Goal: Check status: Check status

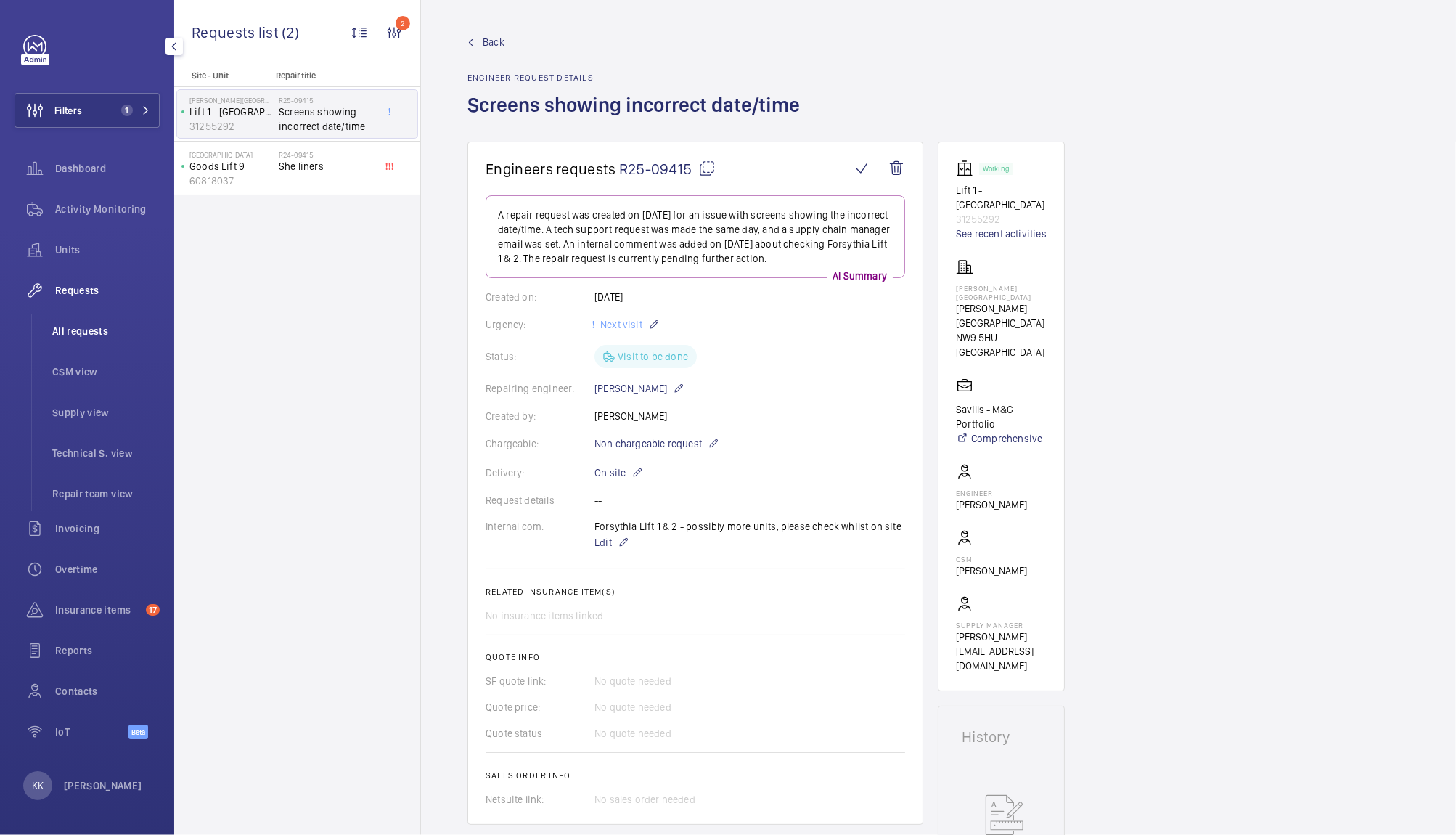
click at [82, 332] on span "All requests" at bounding box center [105, 331] width 107 height 14
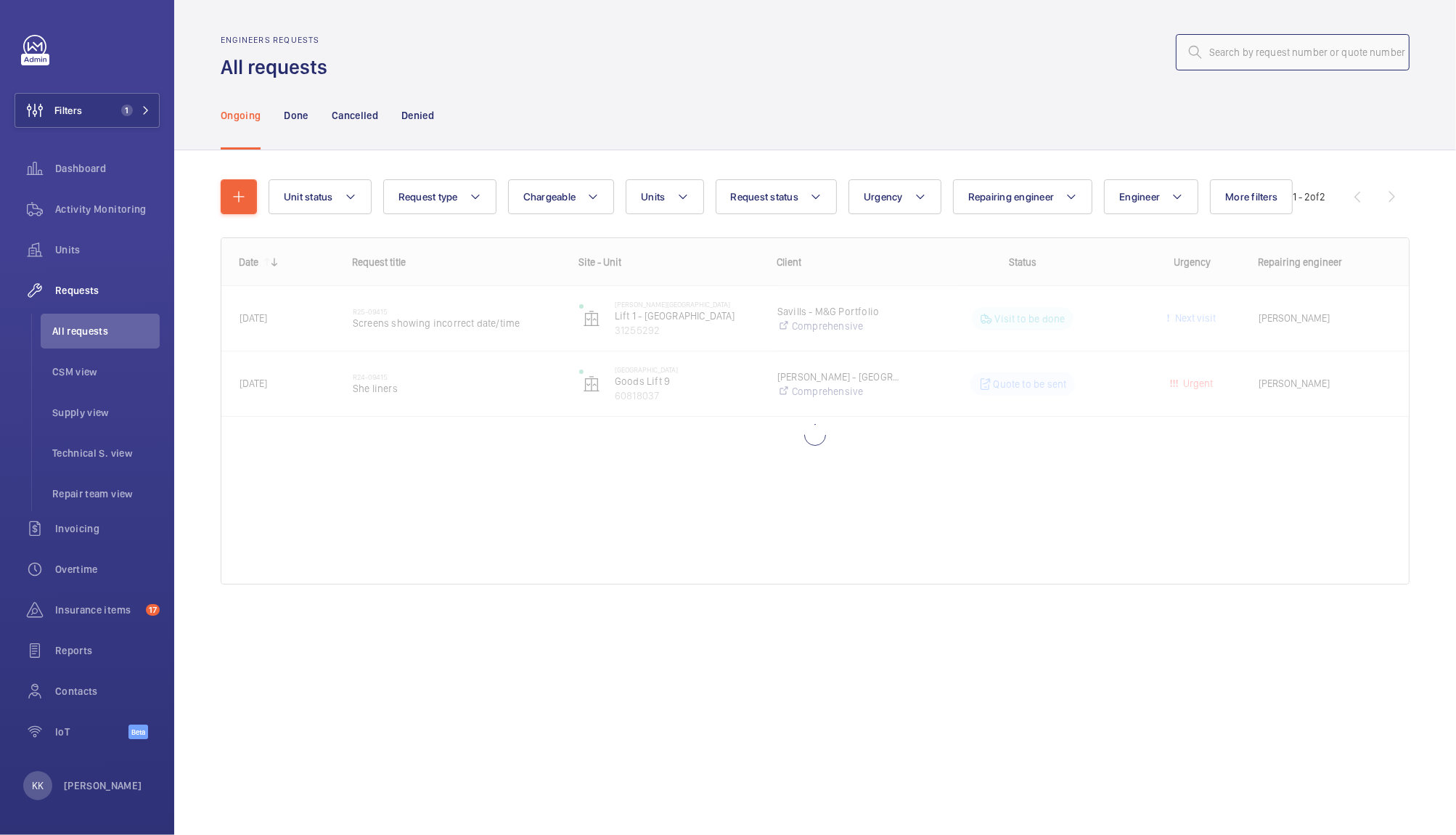
click at [1271, 60] on input "text" at bounding box center [1293, 52] width 234 height 36
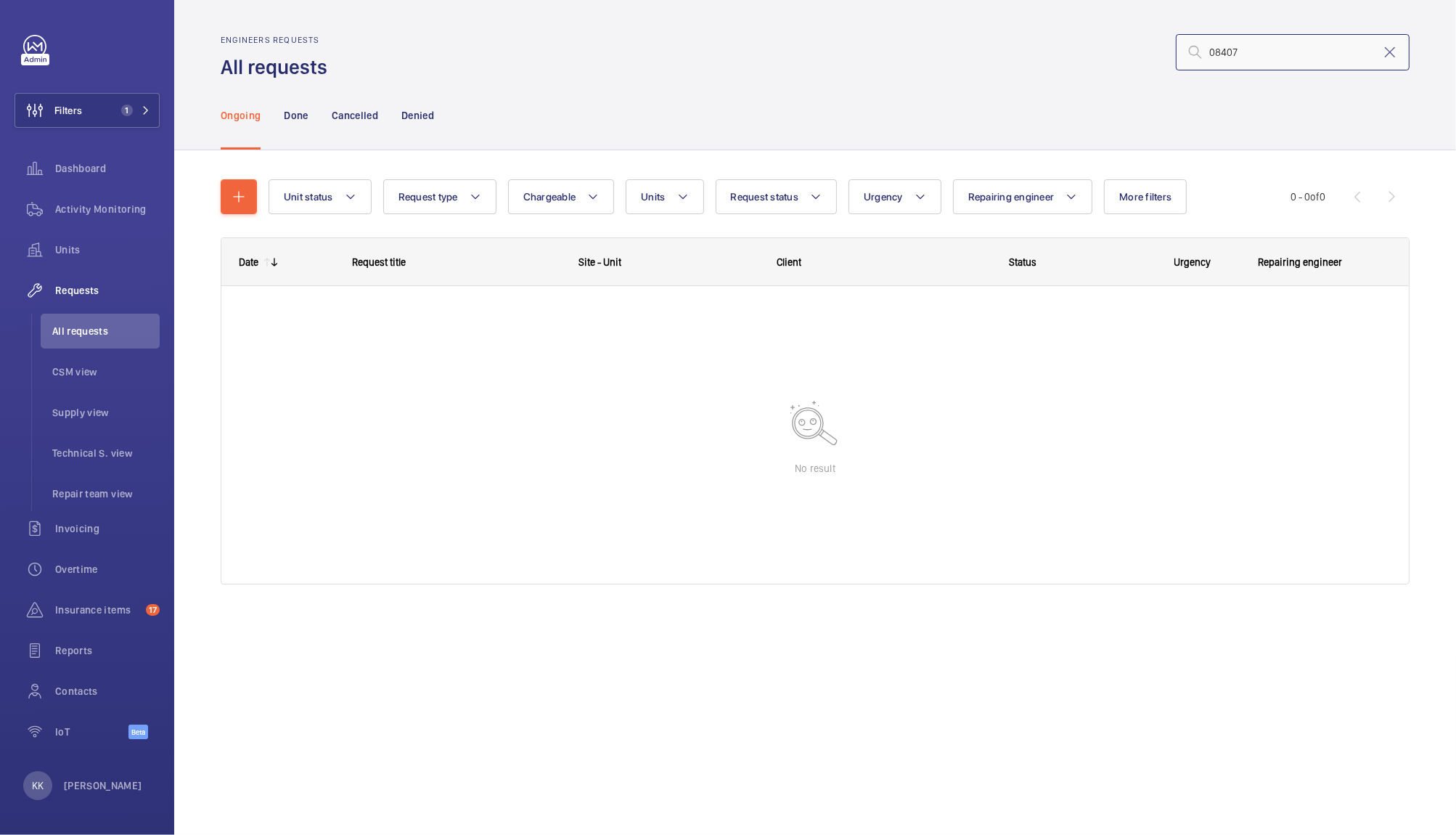
type input "08407"
click at [293, 121] on p "Done" at bounding box center [295, 115] width 24 height 14
click at [1252, 63] on input "08407" at bounding box center [1293, 52] width 234 height 36
click at [1209, 51] on input "08407" at bounding box center [1293, 52] width 234 height 36
click at [230, 123] on div "Ongoing" at bounding box center [240, 115] width 40 height 69
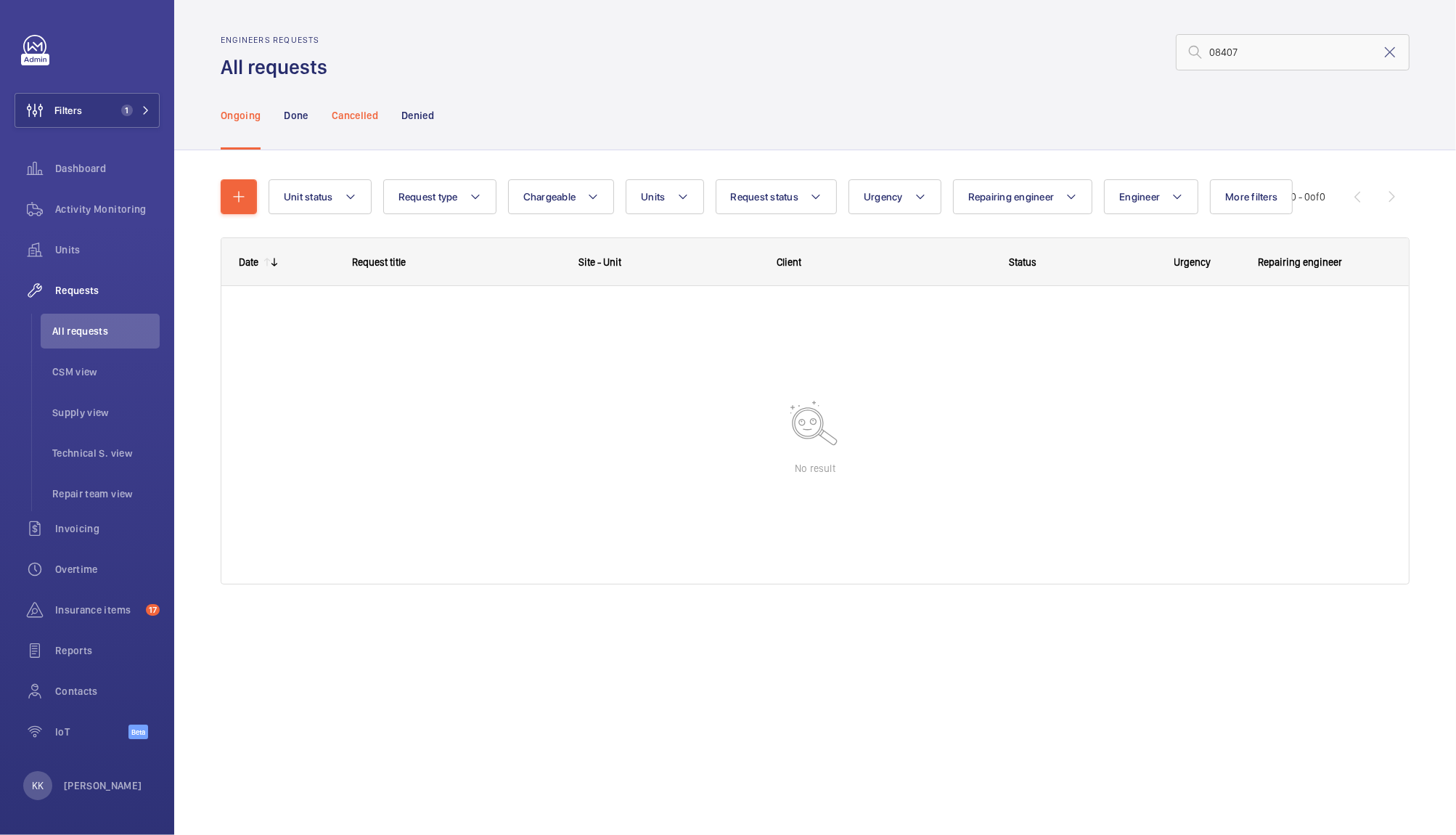
click at [339, 113] on p "Cancelled" at bounding box center [354, 115] width 47 height 14
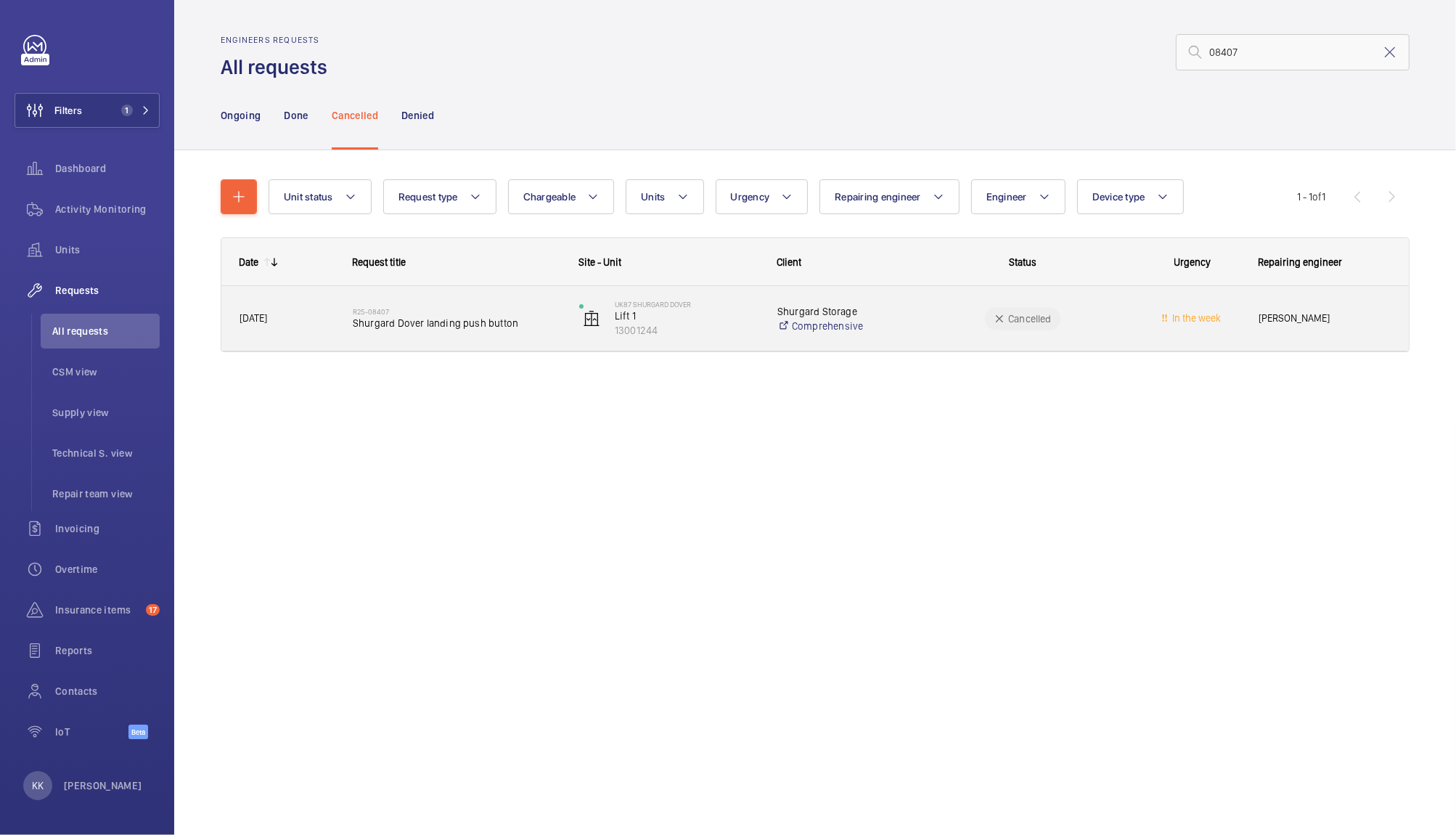
click at [442, 326] on span "Shurgard Dover landing push button" at bounding box center [456, 322] width 208 height 14
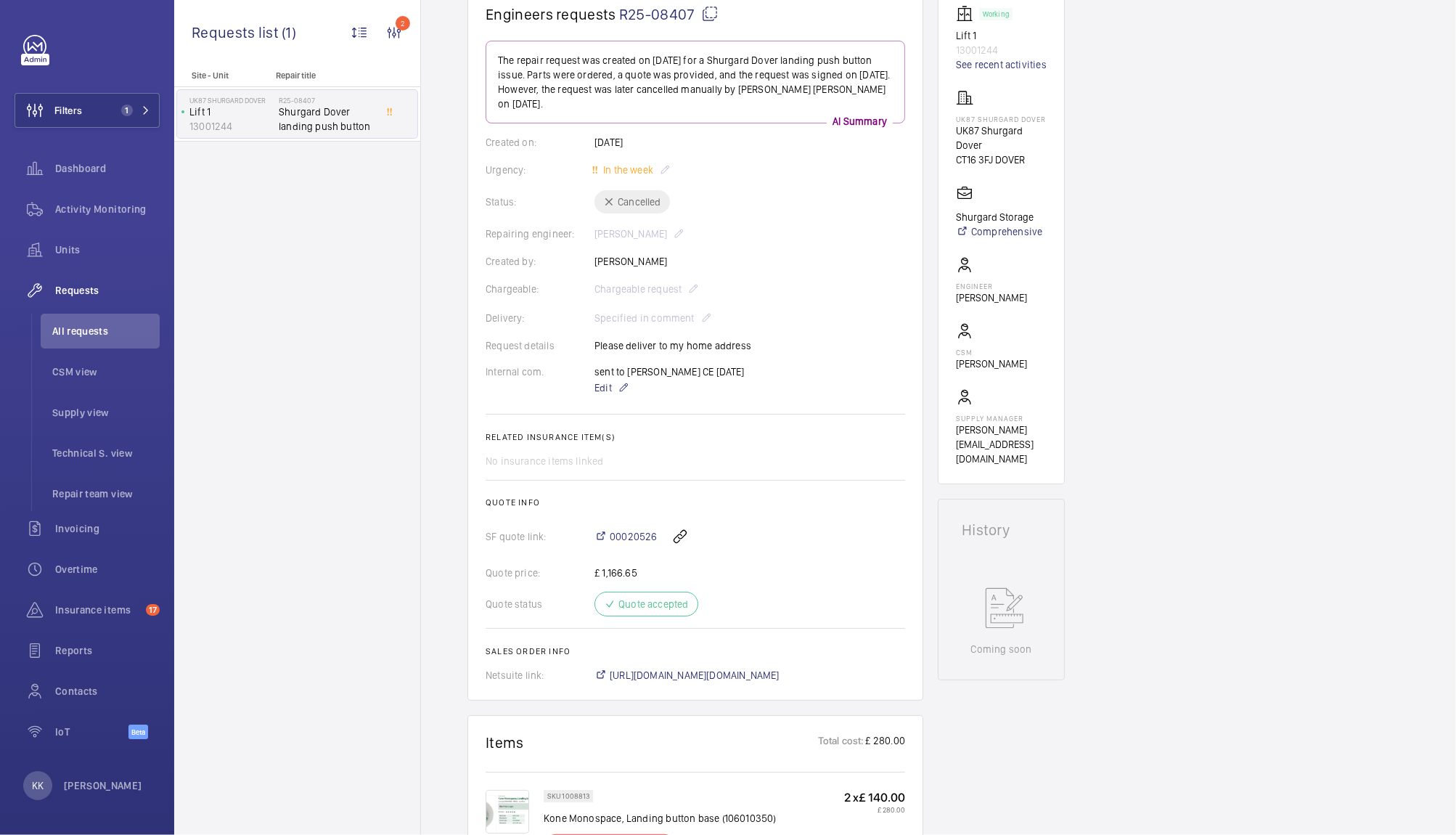
scroll to position [181, 0]
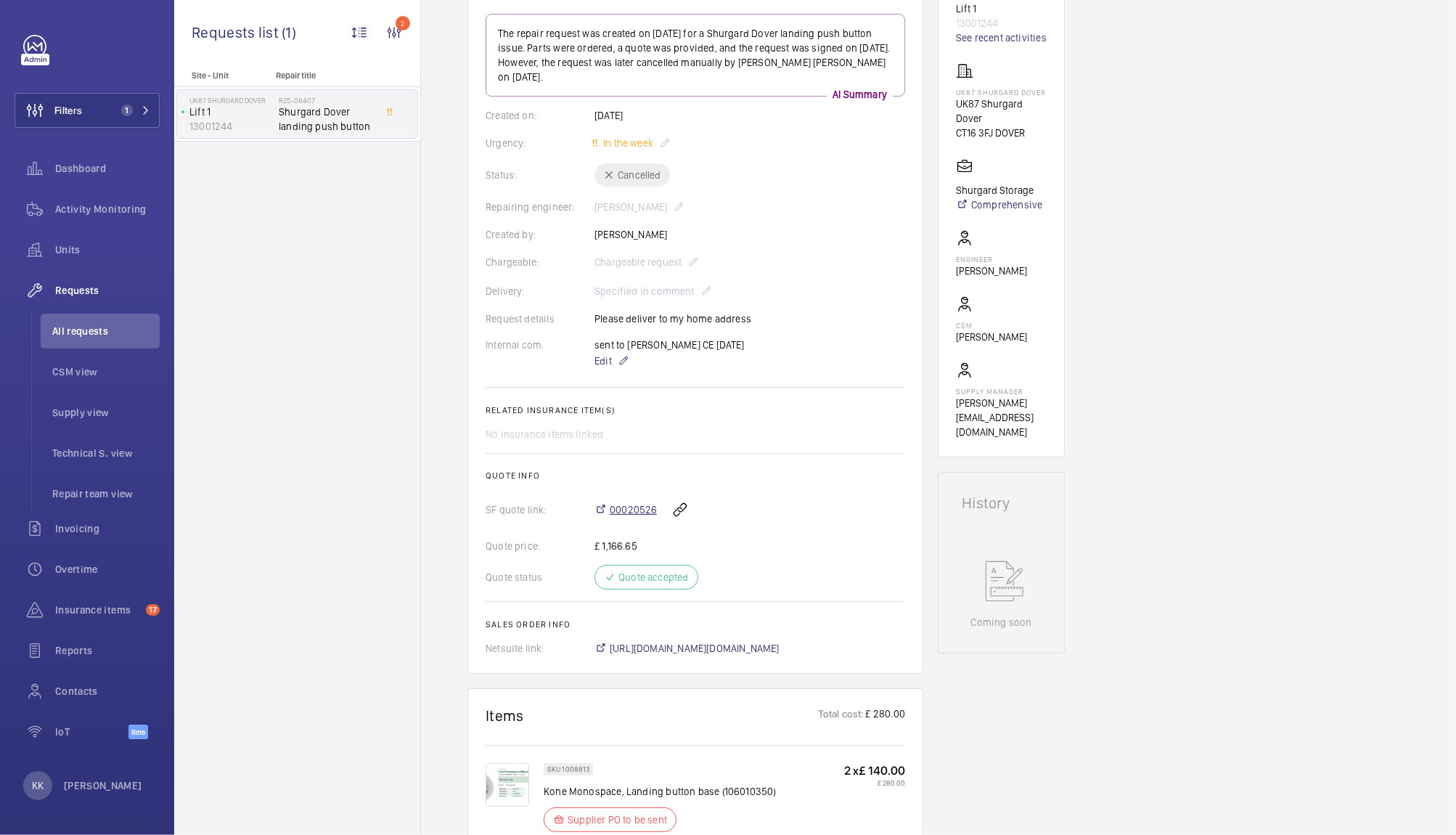
click at [648, 508] on span "00020526" at bounding box center [633, 509] width 47 height 14
click at [437, 278] on div "Engineers requests R25-08407 The repair request was created on 2025-06-20 for a…" at bounding box center [938, 681] width 1035 height 1443
click at [104, 260] on div "Units" at bounding box center [86, 250] width 145 height 35
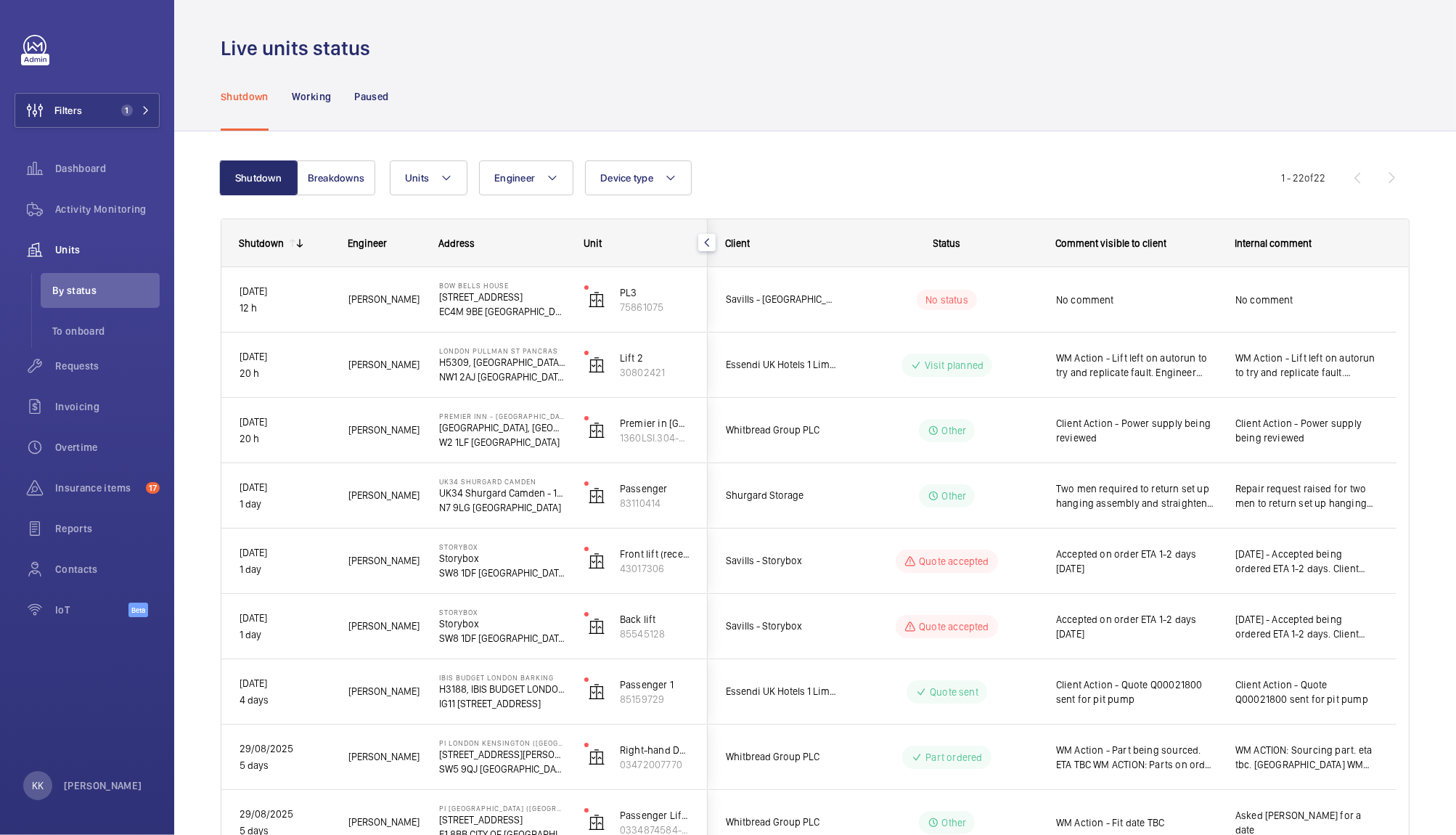
click at [568, 99] on div "Shutdown Working Paused" at bounding box center [815, 96] width 1189 height 69
click at [492, 79] on div "Shutdown Working Paused" at bounding box center [815, 96] width 1189 height 69
click at [88, 159] on div "Dashboard" at bounding box center [86, 168] width 145 height 35
